Goal: Information Seeking & Learning: Check status

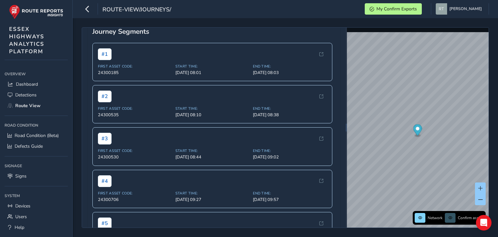
scroll to position [97, 0]
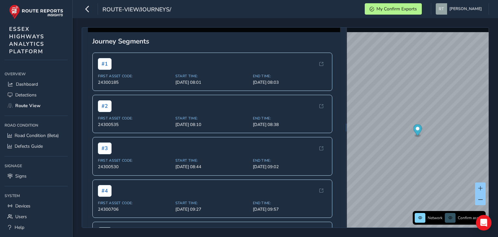
click at [277, 5] on button "See detail" at bounding box center [263, -1] width 30 height 11
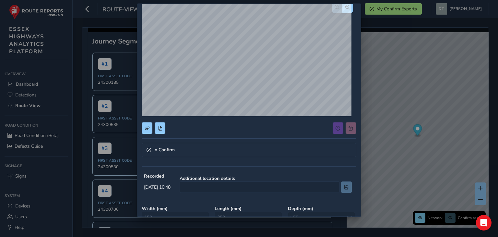
scroll to position [0, 0]
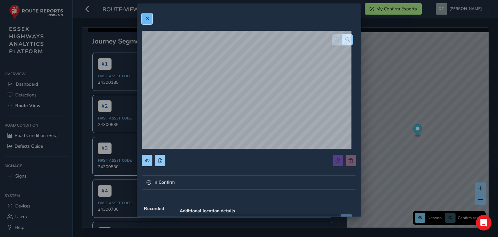
click at [148, 20] on span at bounding box center [147, 18] width 5 height 5
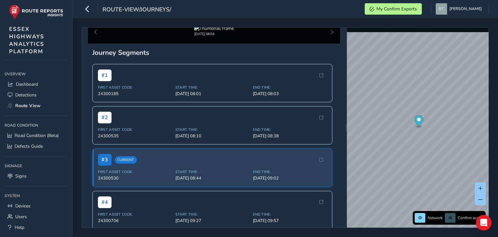
scroll to position [86, 0]
click at [274, 14] on span "See detail" at bounding box center [264, 11] width 20 height 6
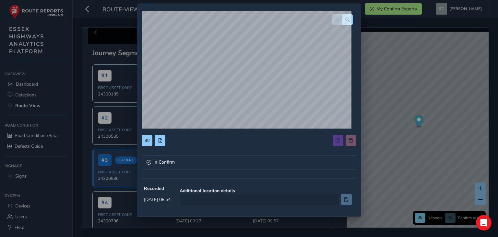
scroll to position [0, 0]
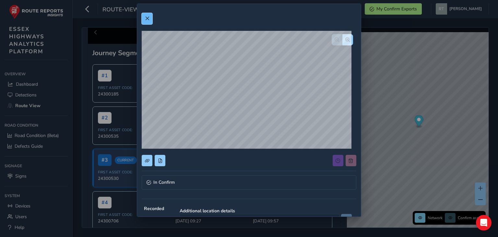
click at [145, 18] on span at bounding box center [147, 18] width 5 height 5
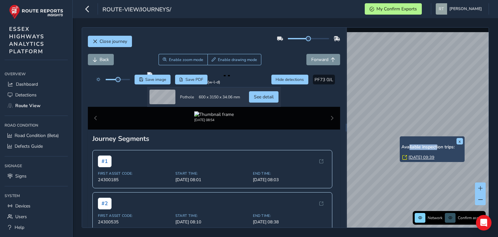
drag, startPoint x: 437, startPoint y: 142, endPoint x: 413, endPoint y: 139, distance: 24.8
click at [409, 142] on div "x Available inspection trips: Wed, 17 Sep, 09:39" at bounding box center [433, 149] width 62 height 22
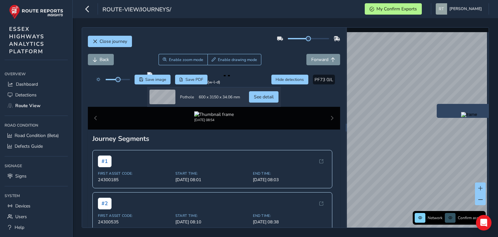
click at [437, 104] on div "x" at bounding box center [469, 111] width 65 height 14
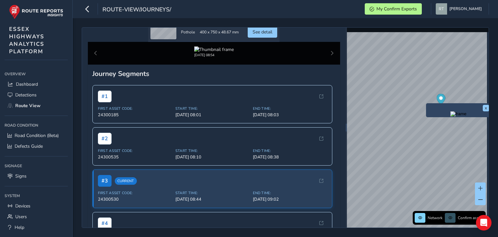
scroll to position [97, 0]
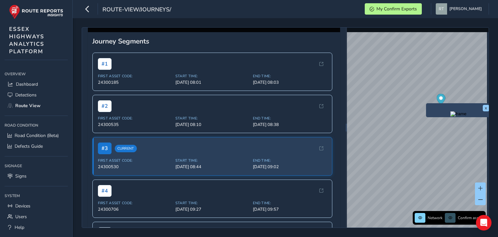
click at [273, 3] on span "See detail" at bounding box center [263, -1] width 20 height 6
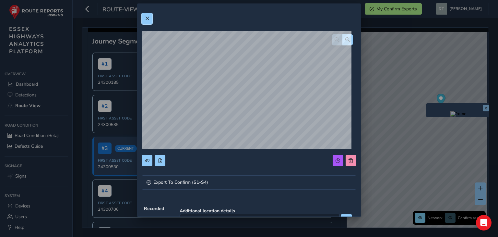
drag, startPoint x: 145, startPoint y: 17, endPoint x: 155, endPoint y: 16, distance: 9.7
click at [145, 17] on span at bounding box center [147, 18] width 5 height 5
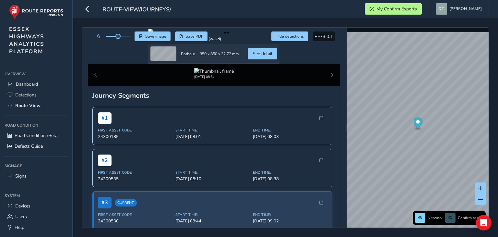
scroll to position [53, 0]
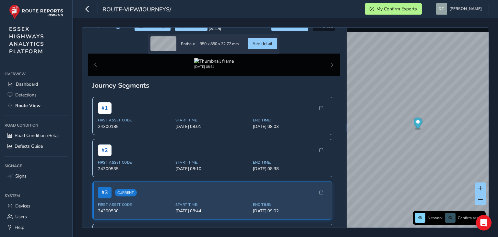
click at [280, 24] on div at bounding box center [213, 21] width 131 height 5
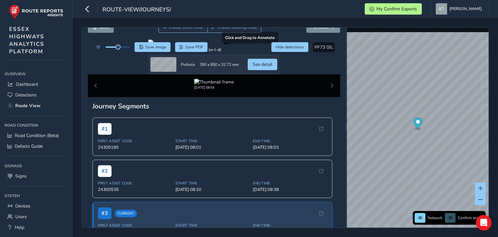
scroll to position [65, 0]
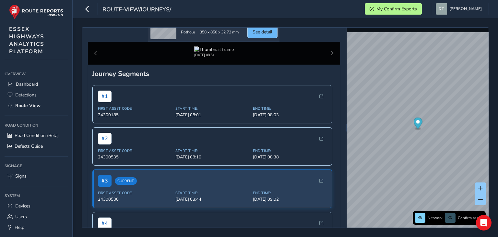
click at [273, 35] on span "See detail" at bounding box center [263, 32] width 20 height 6
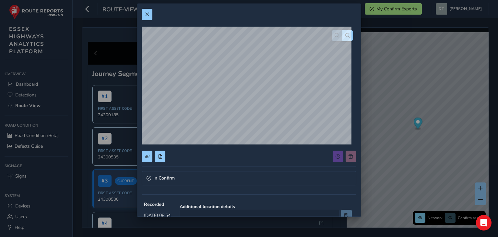
scroll to position [0, 0]
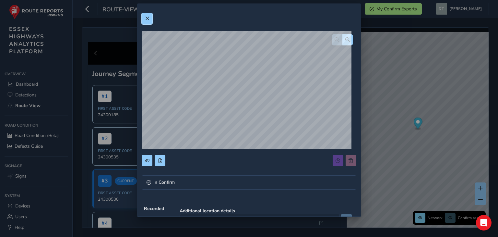
drag, startPoint x: 147, startPoint y: 18, endPoint x: 189, endPoint y: 46, distance: 50.2
click at [147, 18] on span at bounding box center [147, 18] width 5 height 5
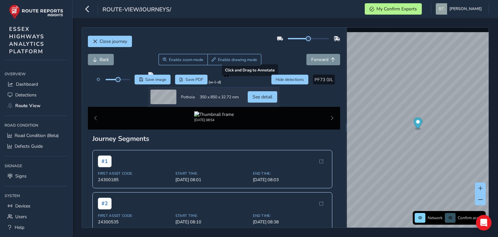
click at [218, 77] on div at bounding box center [213, 74] width 131 height 5
drag, startPoint x: 117, startPoint y: 80, endPoint x: 131, endPoint y: 80, distance: 14.0
click at [131, 80] on span at bounding box center [130, 79] width 5 height 5
click at [221, 77] on div at bounding box center [213, 74] width 131 height 5
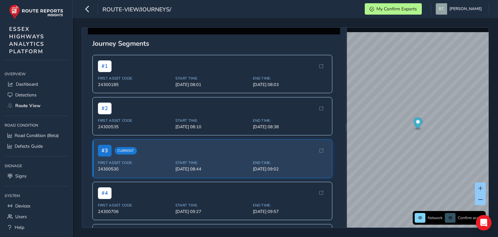
scroll to position [97, 0]
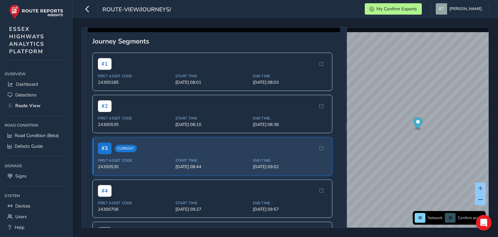
click at [273, 3] on span "See detail" at bounding box center [263, -1] width 20 height 6
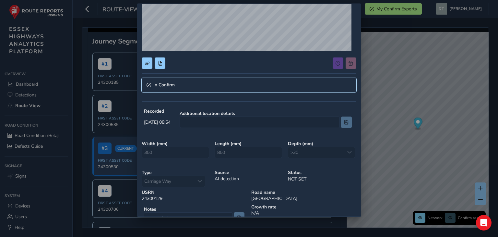
click at [181, 85] on link "In Confirm" at bounding box center [249, 85] width 214 height 14
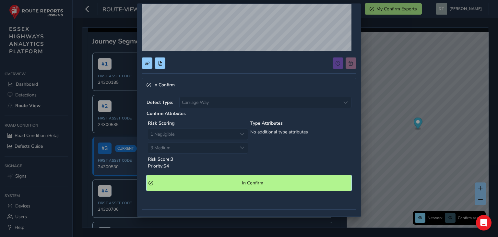
click at [243, 186] on Confirm "In Confirm" at bounding box center [249, 183] width 205 height 16
